Goal: Navigation & Orientation: Find specific page/section

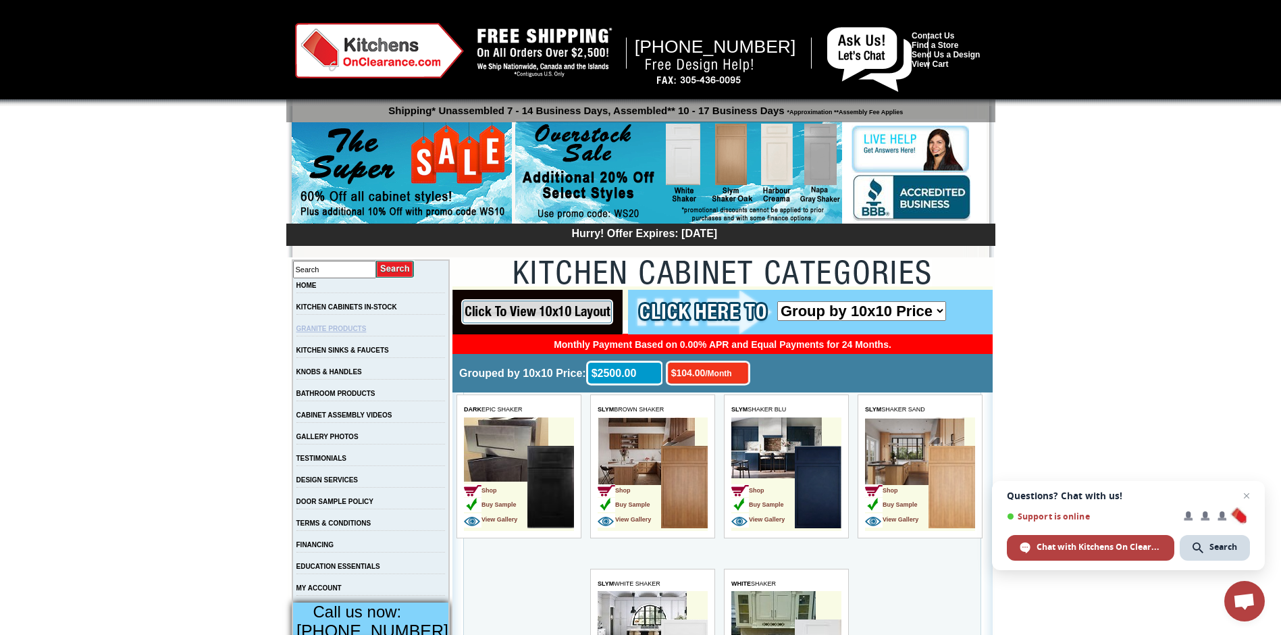
click at [353, 332] on link "GRANITE PRODUCTS" at bounding box center [331, 328] width 70 height 7
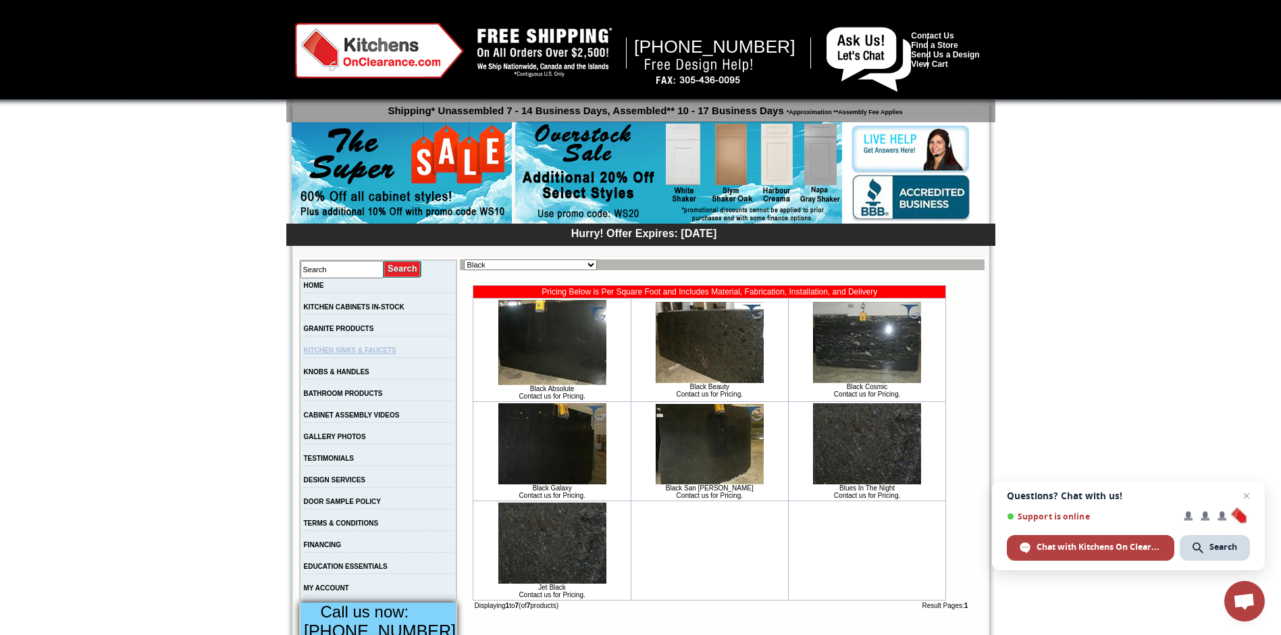
click at [364, 354] on link "KITCHEN SINKS & FAUCETS" at bounding box center [350, 349] width 93 height 7
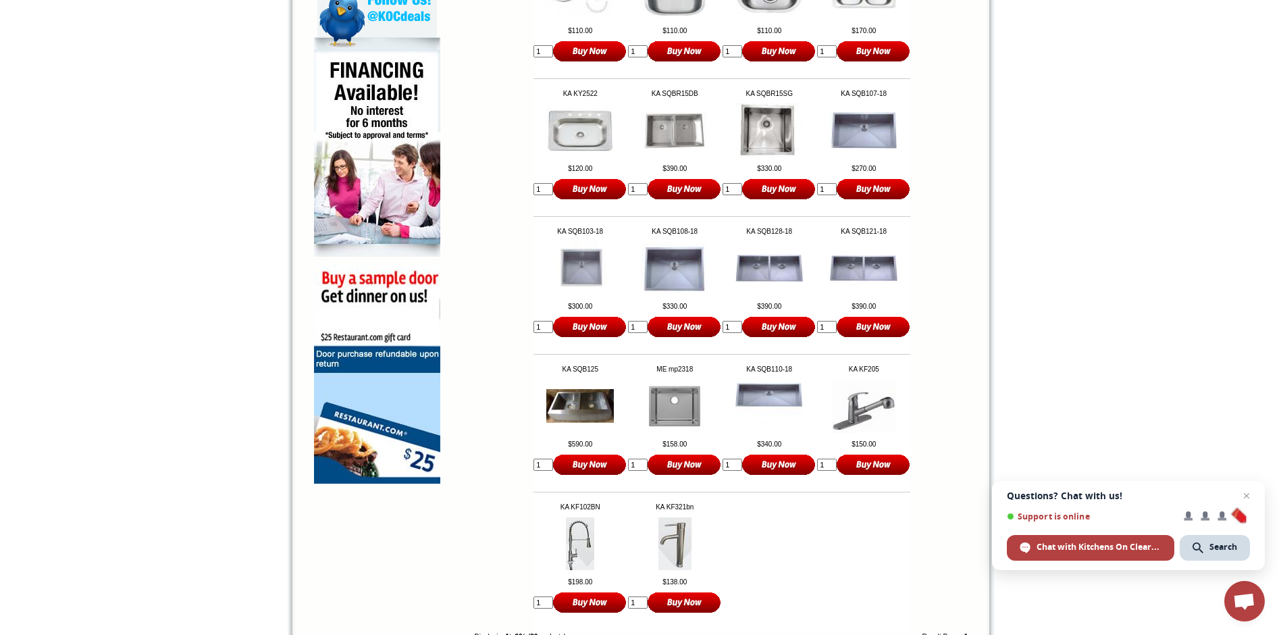
scroll to position [791, 0]
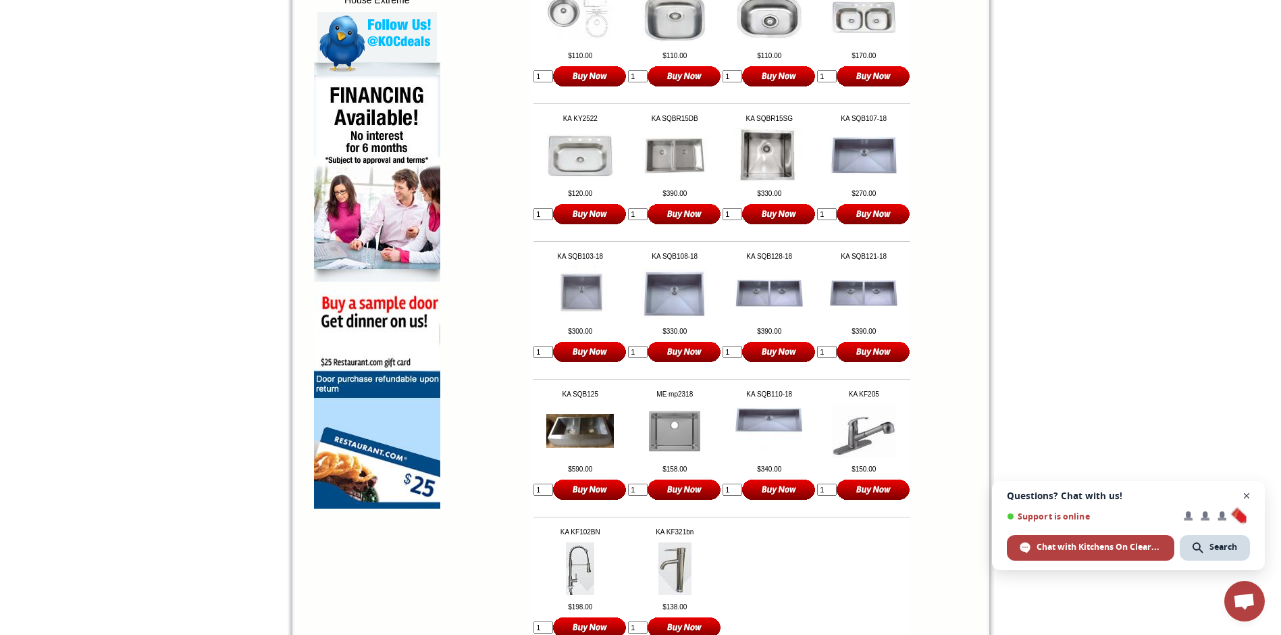
click at [1249, 495] on span "Close chat" at bounding box center [1247, 496] width 17 height 17
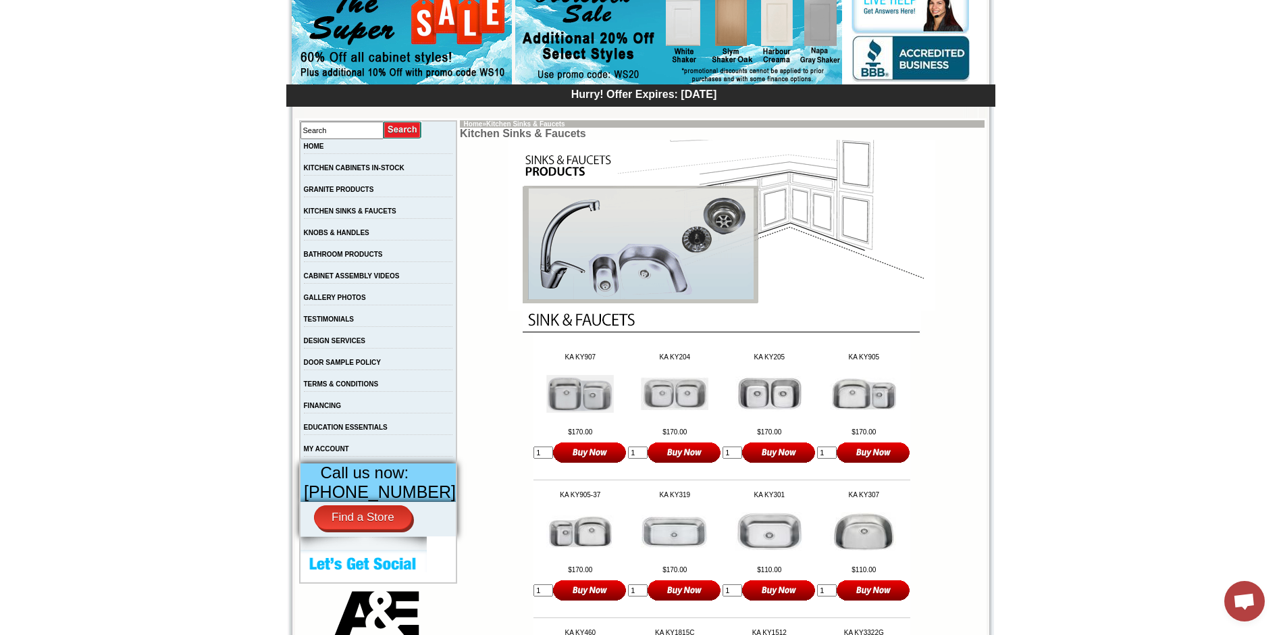
scroll to position [115, 0]
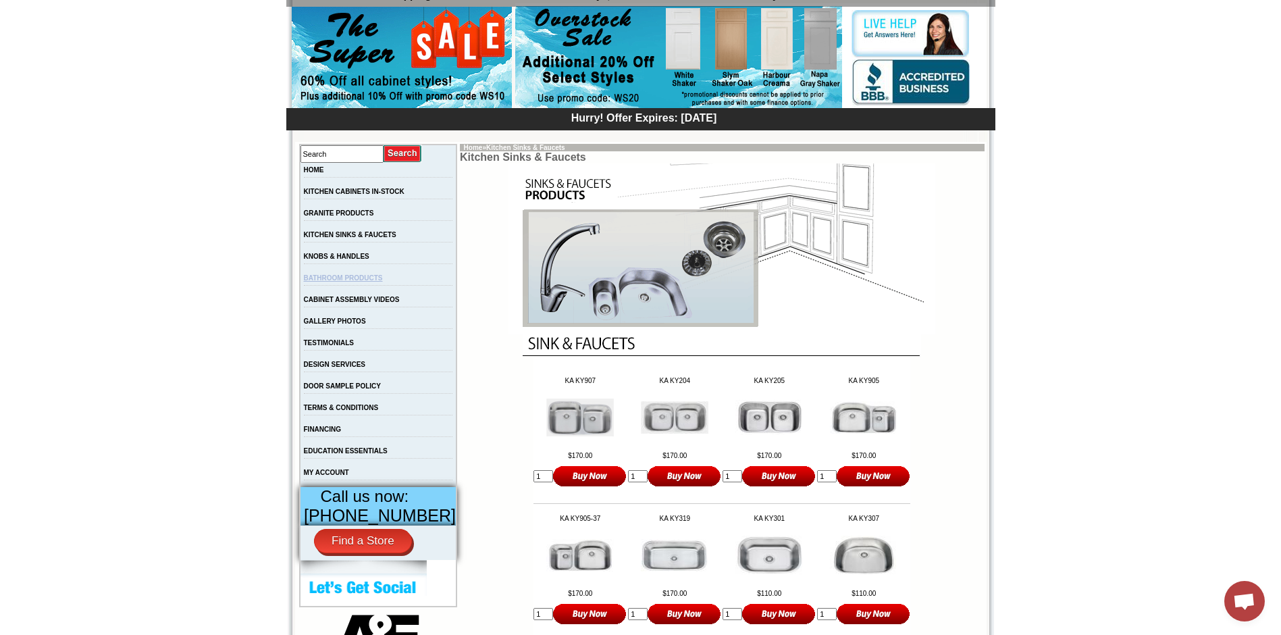
click at [354, 282] on link "BATHROOM PRODUCTS" at bounding box center [343, 277] width 79 height 7
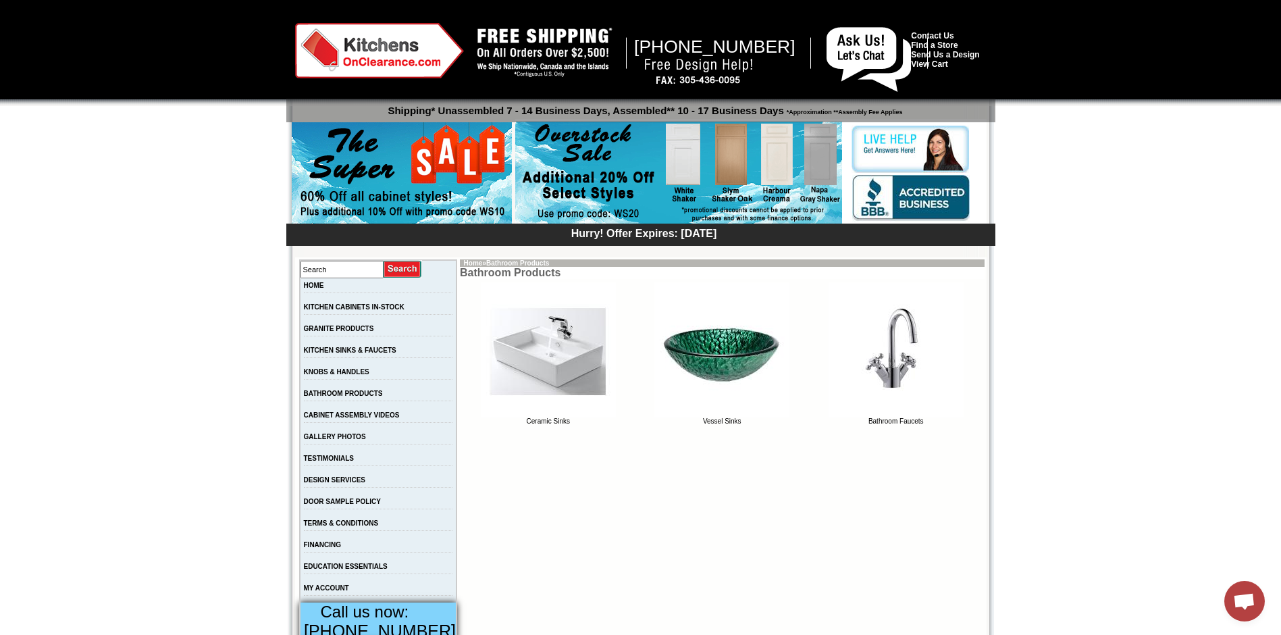
scroll to position [203, 0]
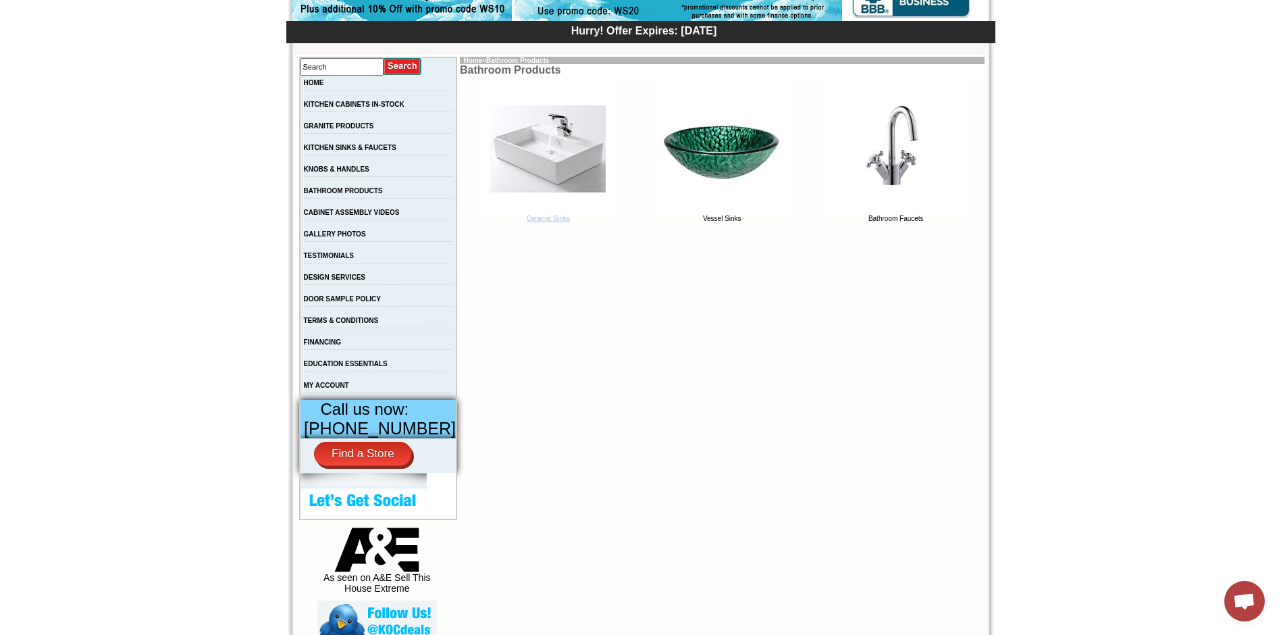
click at [529, 222] on link "Ceramic Sinks" at bounding box center [548, 216] width 135 height 14
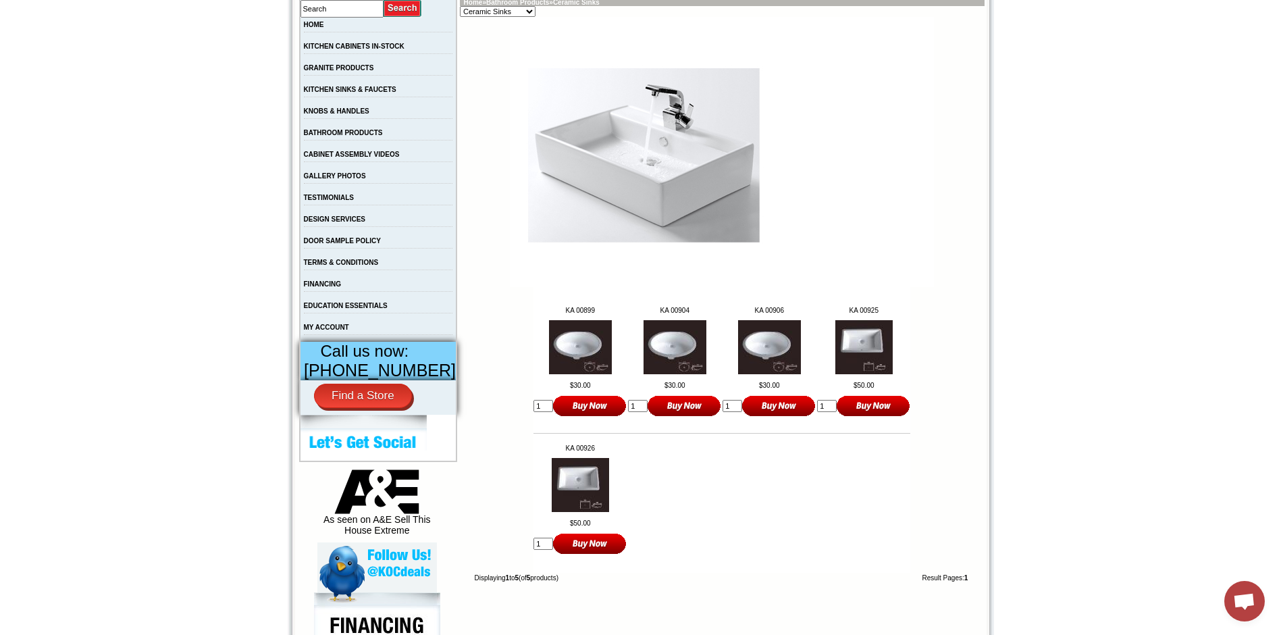
scroll to position [338, 0]
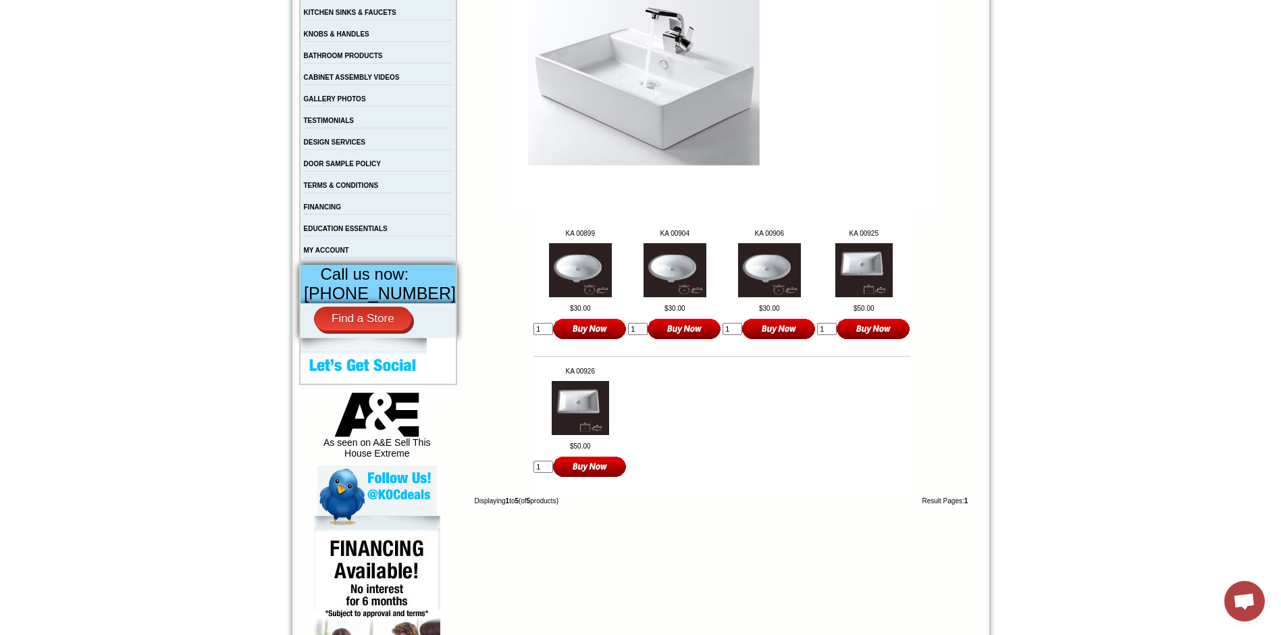
click at [339, 66] on td "BATHROOM PRODUCTS" at bounding box center [378, 60] width 157 height 22
click at [339, 59] on link "BATHROOM PRODUCTS" at bounding box center [343, 55] width 79 height 7
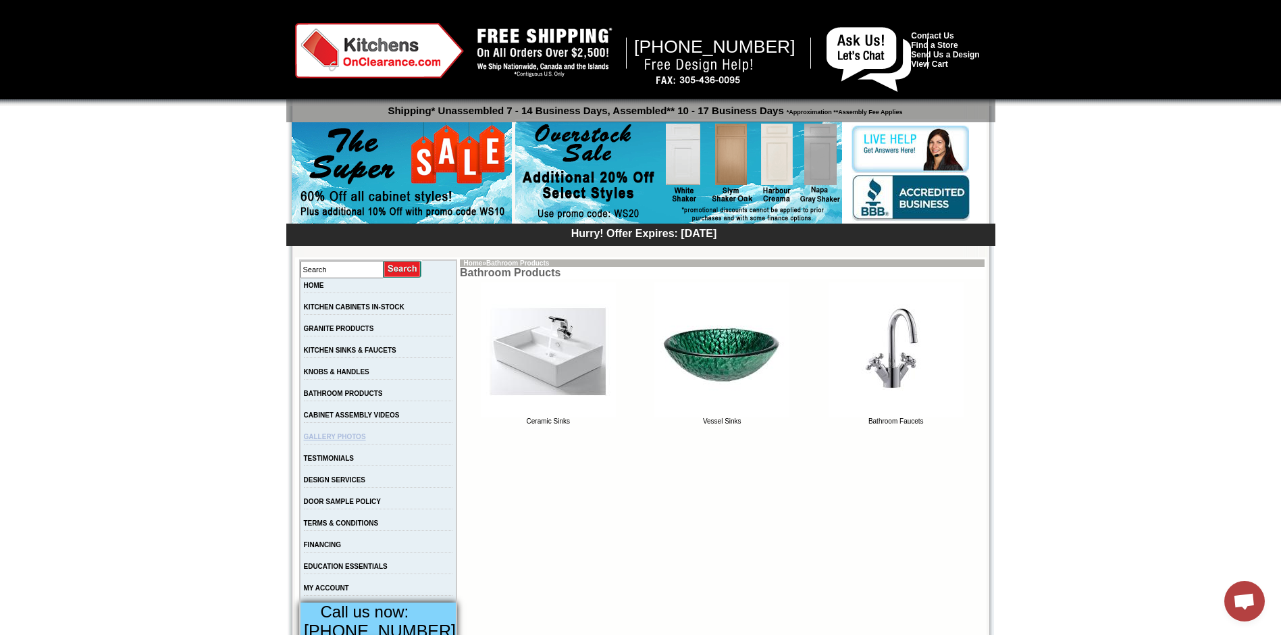
click at [366, 440] on link "GALLERY PHOTOS" at bounding box center [335, 436] width 62 height 7
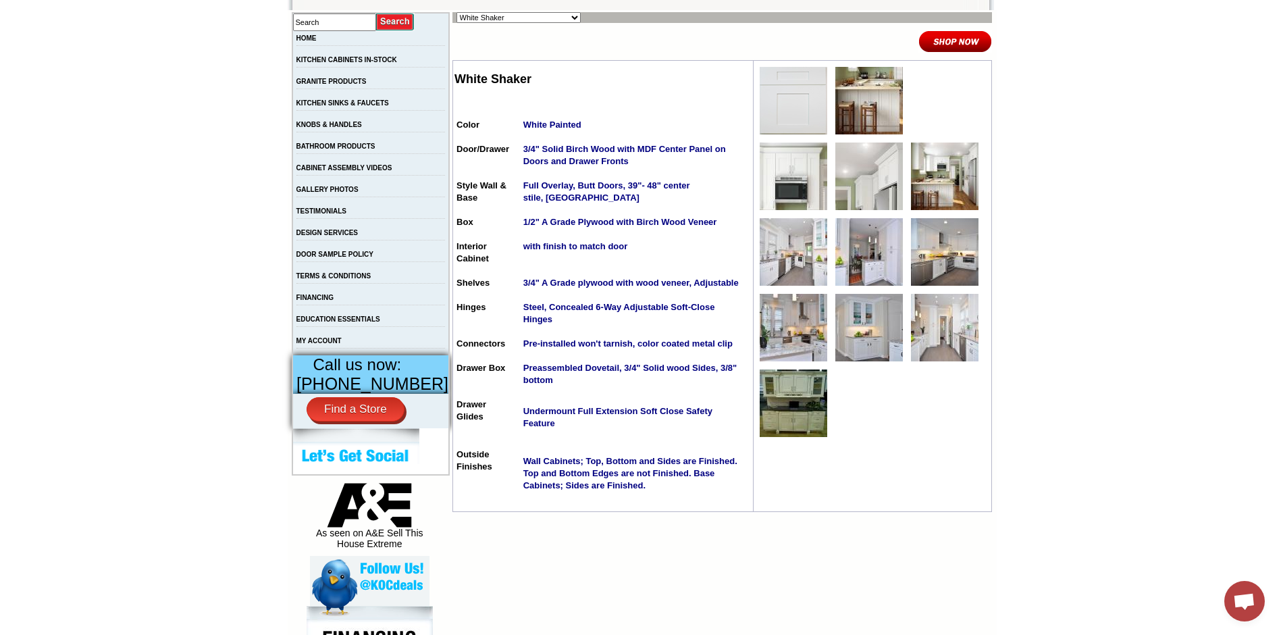
scroll to position [270, 0]
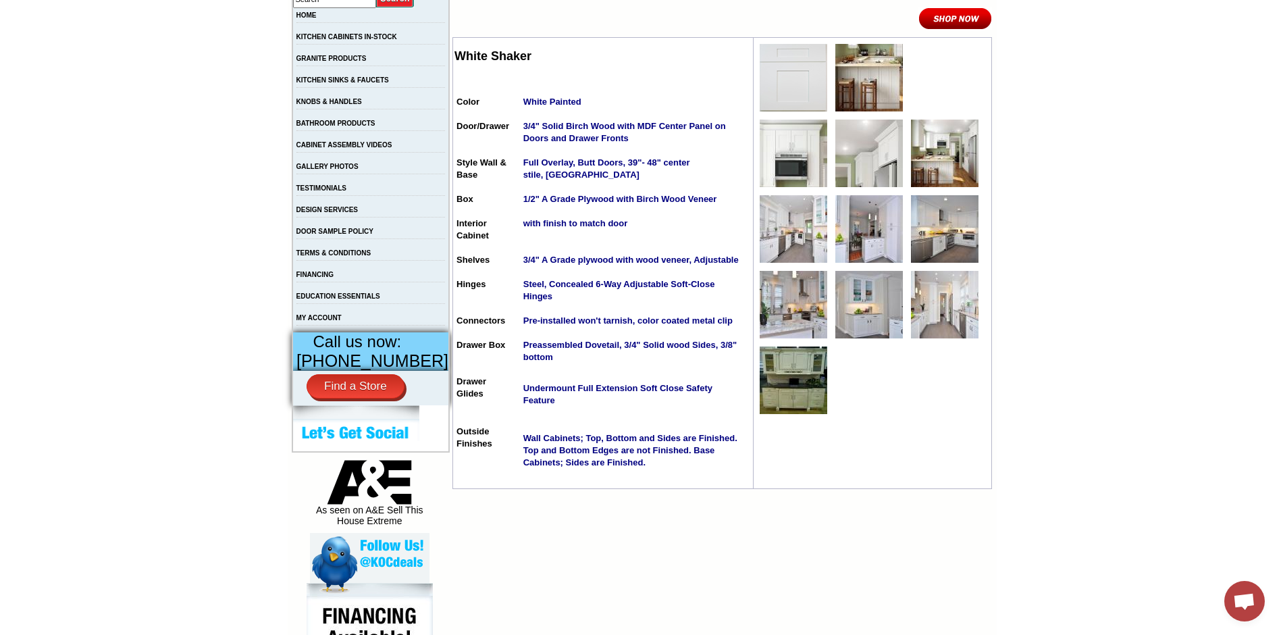
click at [807, 308] on img at bounding box center [794, 305] width 68 height 68
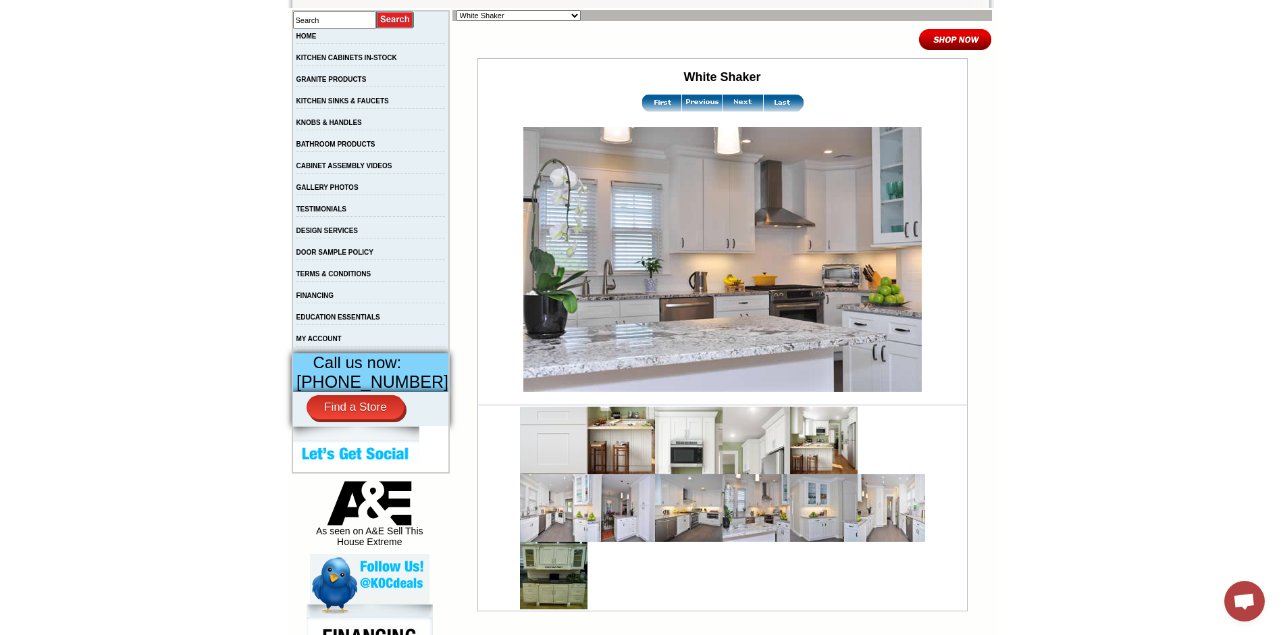
scroll to position [338, 0]
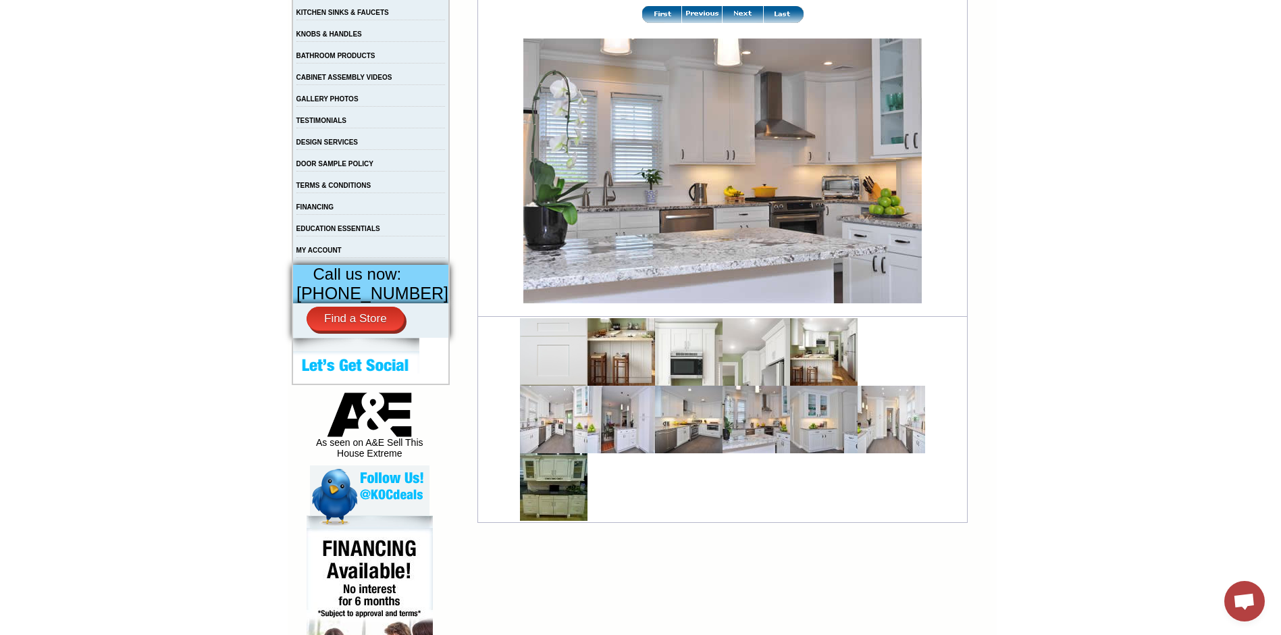
click at [677, 430] on img at bounding box center [689, 420] width 68 height 68
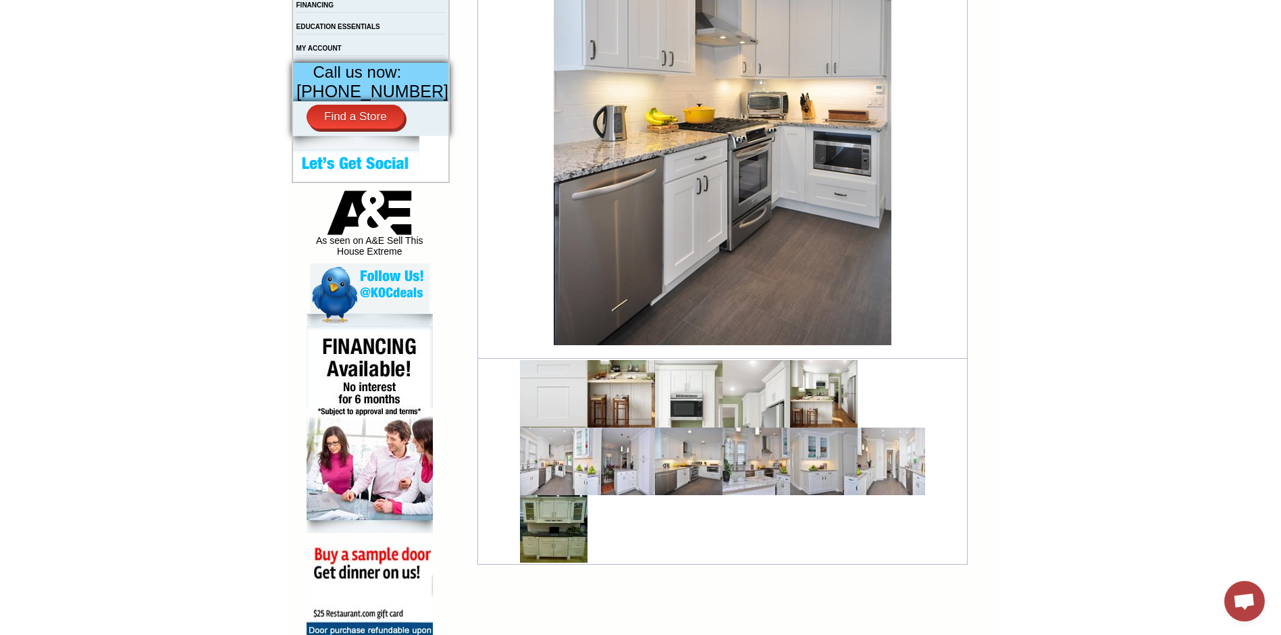
scroll to position [540, 0]
click at [887, 481] on img at bounding box center [892, 461] width 68 height 68
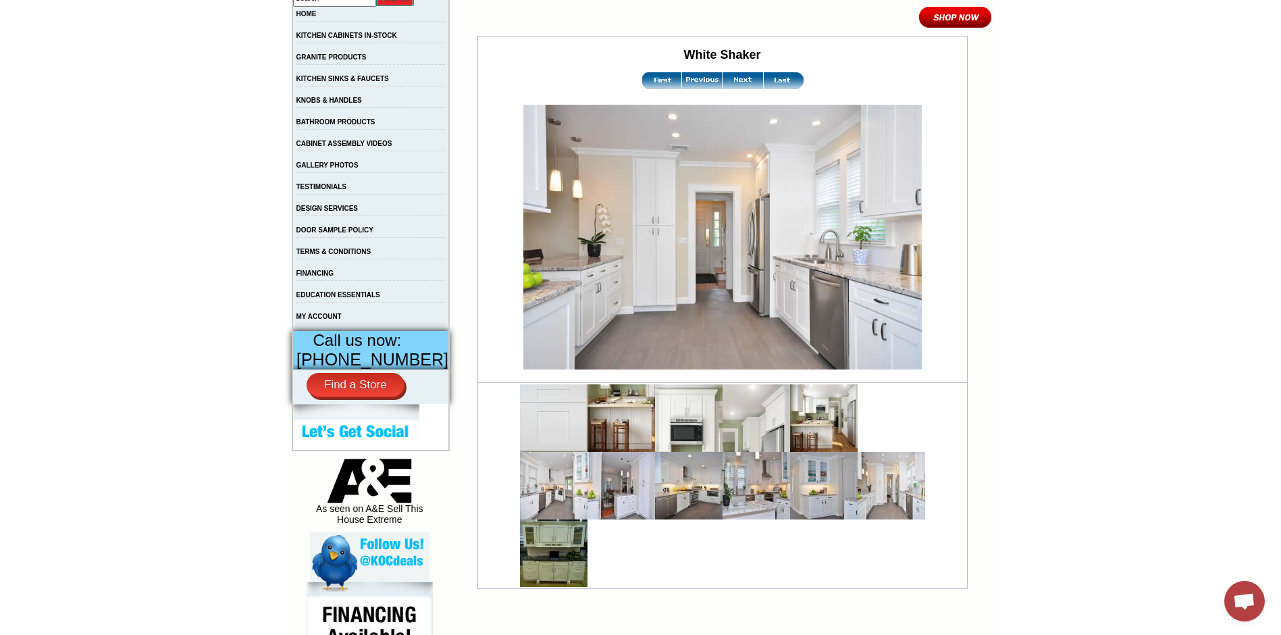
scroll to position [270, 0]
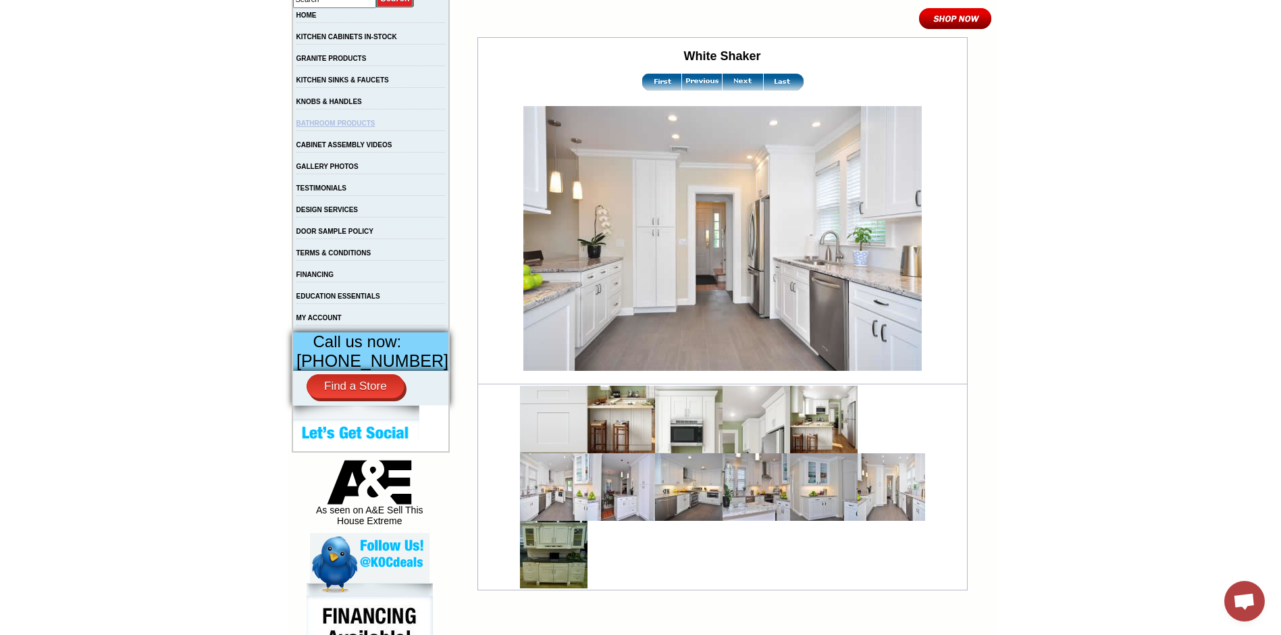
click at [361, 127] on link "BATHROOM PRODUCTS" at bounding box center [335, 123] width 79 height 7
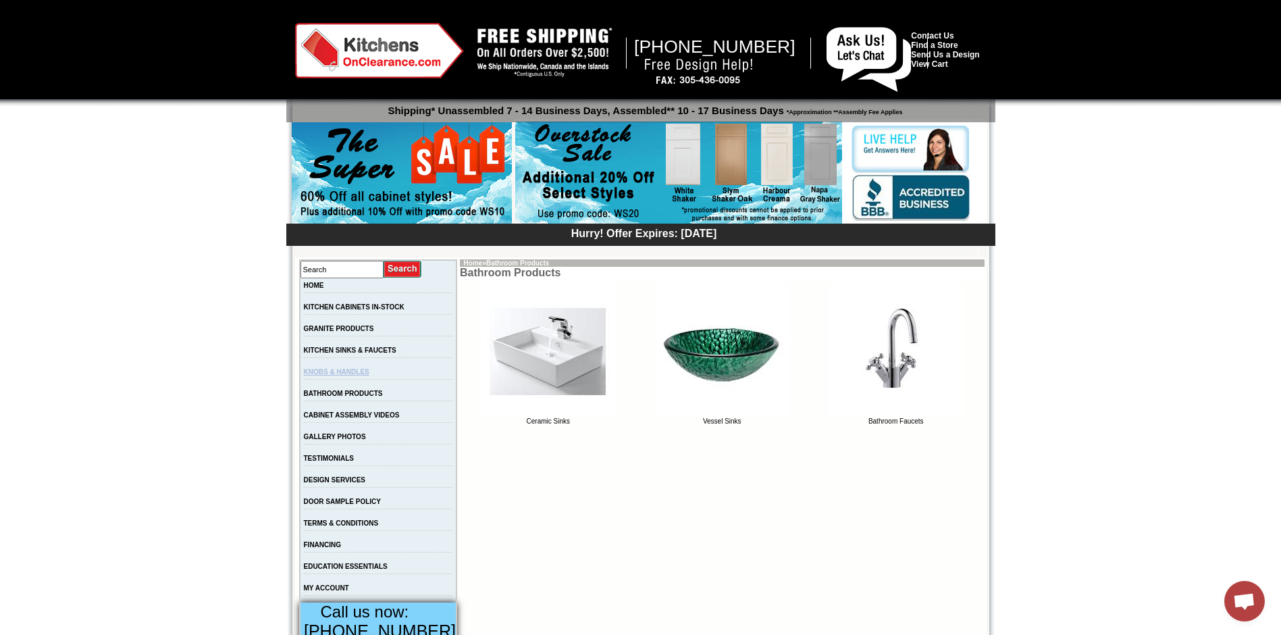
click at [359, 375] on link "KNOBS & HANDLES" at bounding box center [337, 371] width 66 height 7
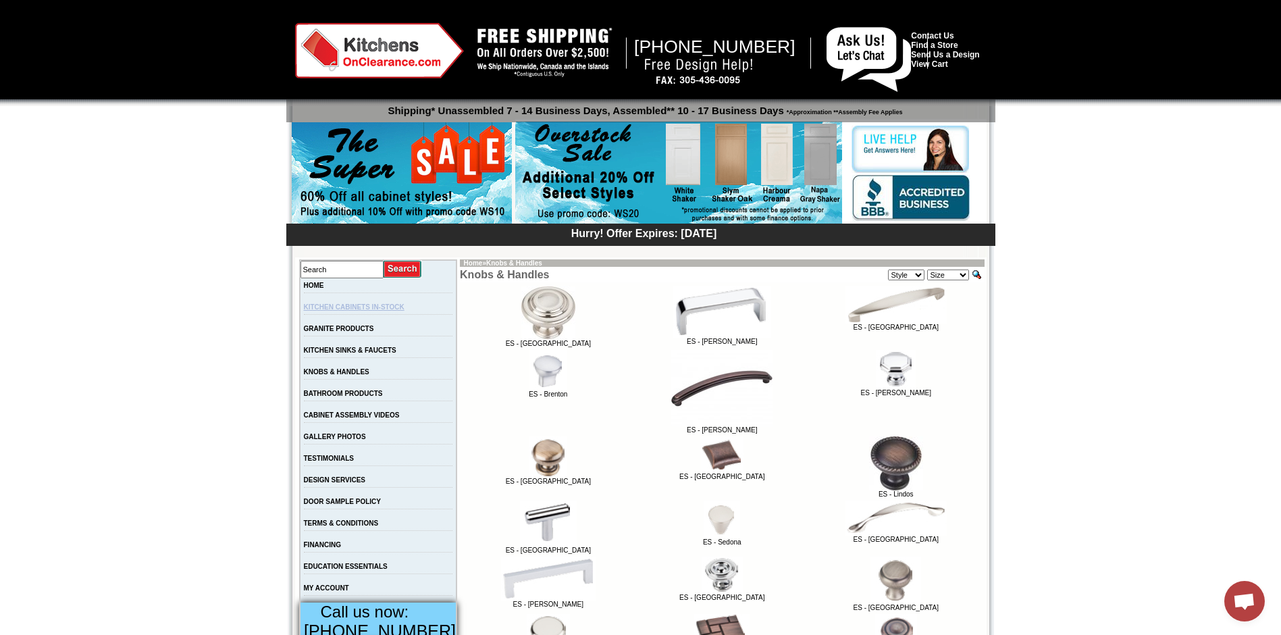
click at [359, 309] on link "KITCHEN CABINETS IN-STOCK" at bounding box center [354, 306] width 101 height 7
